Goal: Transaction & Acquisition: Purchase product/service

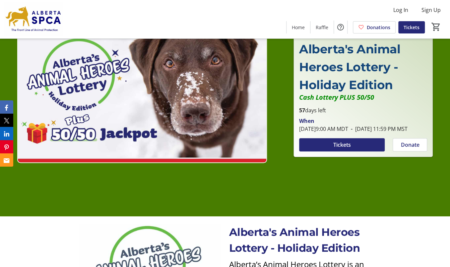
scroll to position [47, 0]
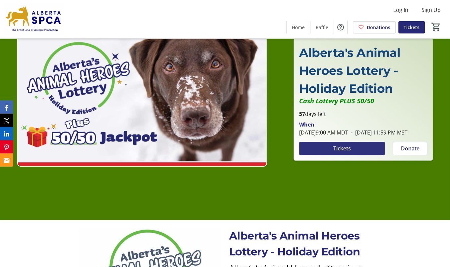
click at [337, 150] on span "Tickets" at bounding box center [342, 148] width 18 height 8
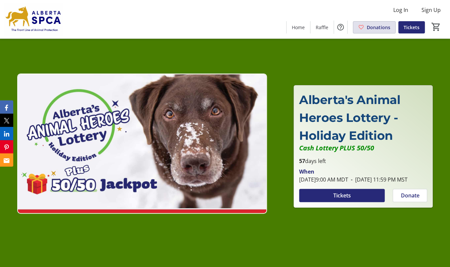
click at [366, 24] on span at bounding box center [374, 27] width 42 height 16
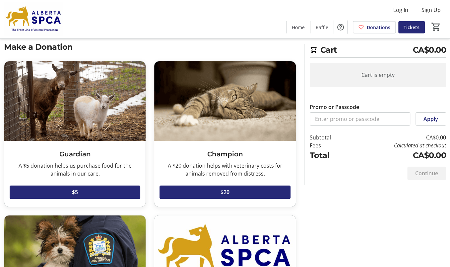
scroll to position [13, 0]
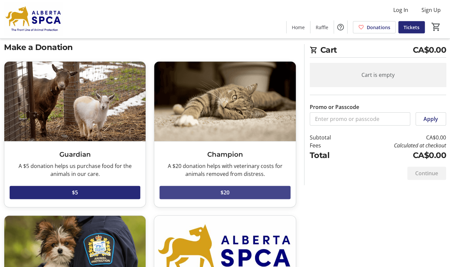
click at [221, 189] on span "$20" at bounding box center [224, 193] width 9 height 8
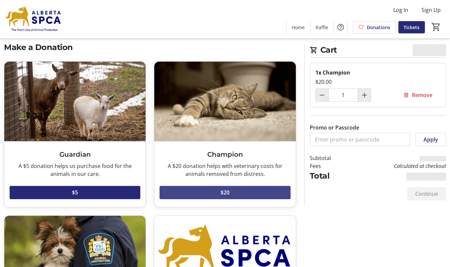
click at [221, 189] on span "$20" at bounding box center [224, 193] width 9 height 8
type input "3"
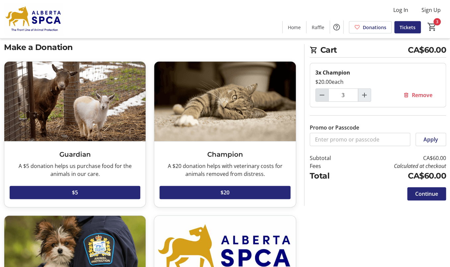
click at [321, 93] on mat-icon "Decrement by one" at bounding box center [322, 95] width 8 height 8
type input "1"
click at [422, 191] on span "Continue" at bounding box center [426, 194] width 23 height 8
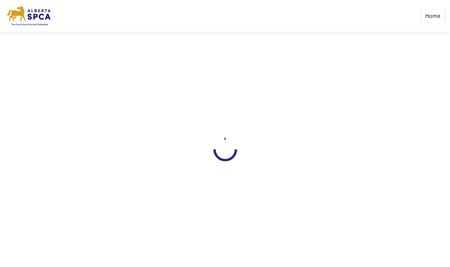
select select "CA"
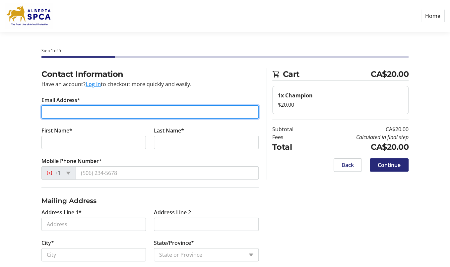
click at [69, 110] on input "Email Address*" at bounding box center [149, 111] width 217 height 13
type input "[EMAIL_ADDRESS][DOMAIN_NAME]"
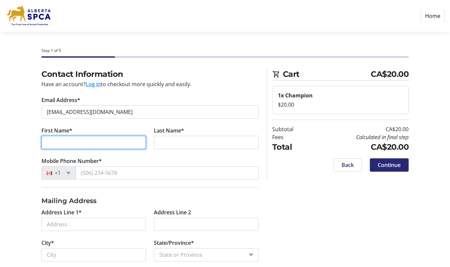
click at [57, 143] on input "First Name*" at bounding box center [93, 142] width 104 height 13
type input "[PERSON_NAME]"
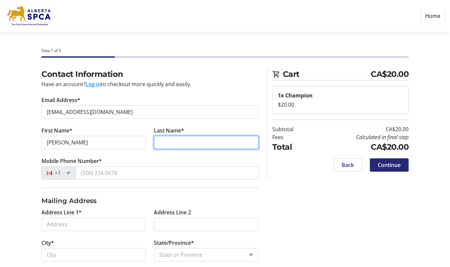
click at [162, 140] on input "Last Name*" at bounding box center [206, 142] width 104 height 13
type input "[PERSON_NAME]"
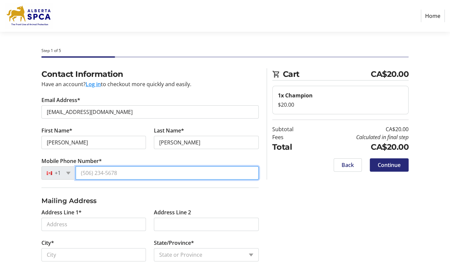
click at [97, 171] on input "Mobile Phone Number*" at bounding box center [167, 172] width 183 height 13
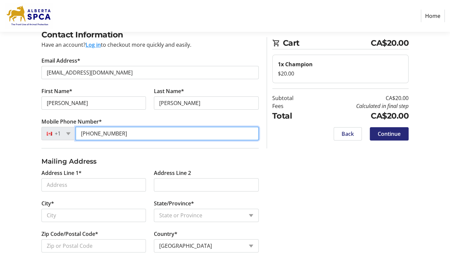
type input "[PHONE_NUMBER]"
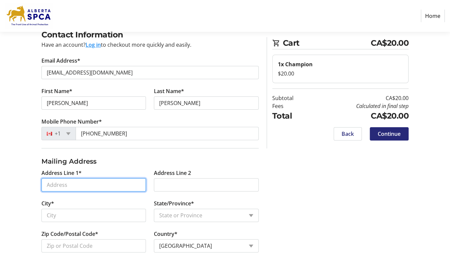
click at [85, 182] on input "Address Line 1*" at bounding box center [93, 184] width 104 height 13
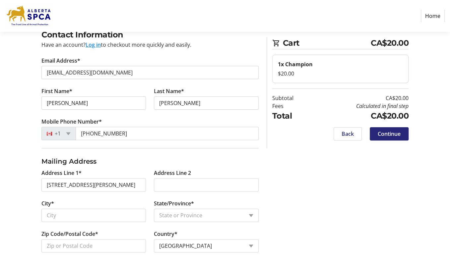
type input "[STREET_ADDRESS][PERSON_NAME]"
type input "[GEOGRAPHIC_DATA]"
select select "AB"
type input "T3G 4C6"
click at [392, 194] on div "Contact Information Have an account? Log in to checkout more quickly and easily…" at bounding box center [225, 149] width 450 height 240
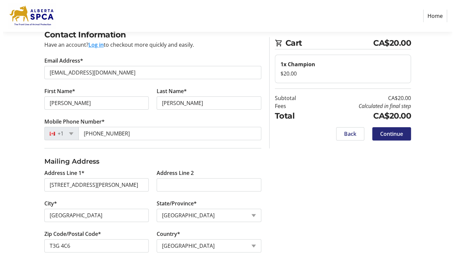
scroll to position [0, 0]
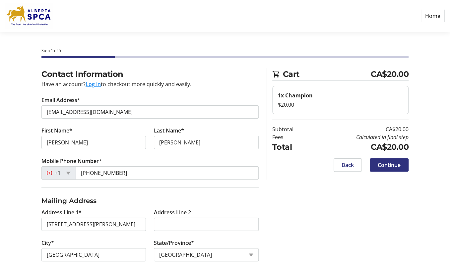
click at [386, 163] on span "Continue" at bounding box center [388, 165] width 23 height 8
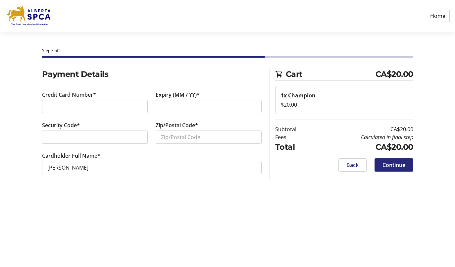
click at [179, 211] on div "Step 3 of 5 Cart CA$20.00 1x Champion $20.00 Subtotal CA$20.00 Fees Calculated …" at bounding box center [227, 149] width 455 height 235
click at [183, 140] on input "Zip/Postal Code*" at bounding box center [209, 137] width 106 height 13
type input "T3G 4C6"
click at [395, 163] on span "Continue" at bounding box center [394, 165] width 23 height 8
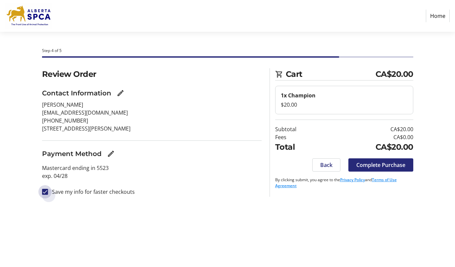
click at [46, 191] on input "Save my info for faster checkouts" at bounding box center [45, 192] width 6 height 6
checkbox input "false"
click at [204, 216] on div "Step 4 of 5 Cart CA$20.00 1x Champion $20.00 Subtotal CA$20.00 Fees CA$0.00 Tot…" at bounding box center [227, 149] width 455 height 235
click at [378, 162] on span "Complete Purchase" at bounding box center [381, 165] width 49 height 8
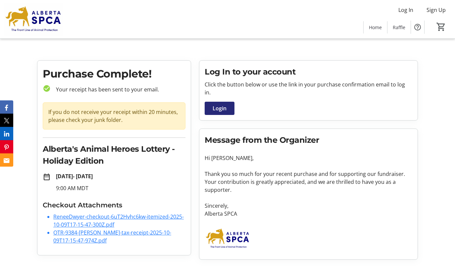
click at [87, 236] on li "OTR-9384-[PERSON_NAME]-tax-receipt-2025-10-09T17-15-47-974Z.pdf" at bounding box center [119, 237] width 132 height 16
click at [71, 233] on link "OTR-9384-[PERSON_NAME]-tax-receipt-2025-10-09T17-15-47-974Z.pdf" at bounding box center [112, 236] width 118 height 15
